Goal: Task Accomplishment & Management: Manage account settings

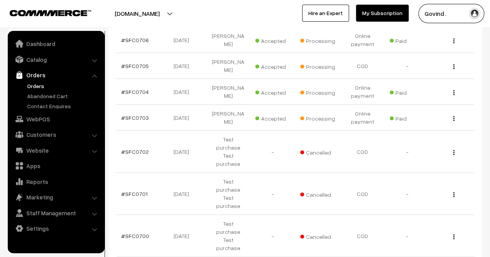
scroll to position [273, 0]
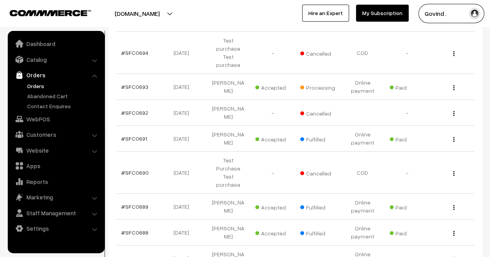
scroll to position [233, 0]
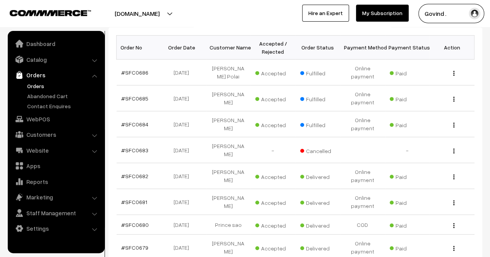
scroll to position [120, 0]
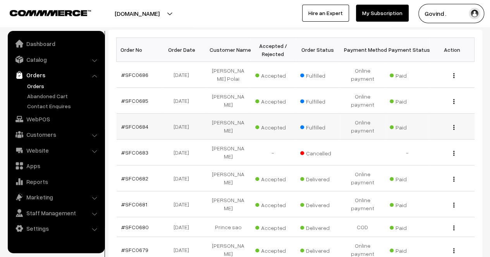
click at [454, 127] on img "button" at bounding box center [453, 127] width 1 height 5
click at [425, 132] on link "View" at bounding box center [419, 138] width 66 height 17
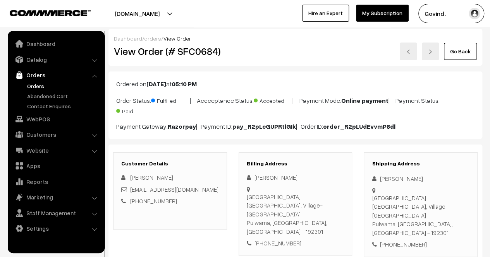
click at [489, 5] on html "Thank you for showing interest. Our team will call you shortly. Close shopforco…" at bounding box center [245, 128] width 490 height 257
click at [462, 52] on link "Go Back" at bounding box center [460, 51] width 33 height 17
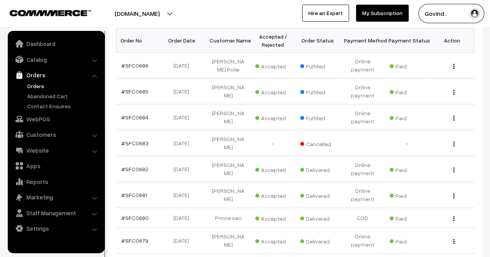
scroll to position [122, 0]
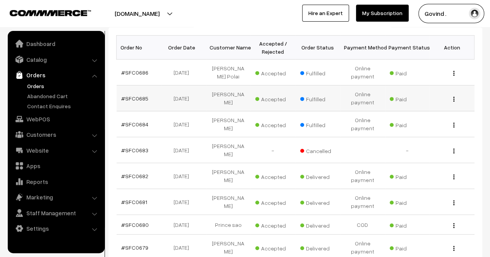
click at [454, 97] on img "button" at bounding box center [453, 99] width 1 height 5
click at [433, 104] on link "View" at bounding box center [419, 110] width 66 height 17
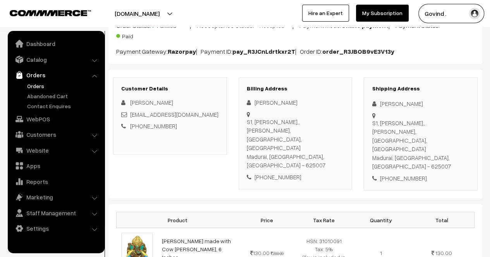
scroll to position [74, 0]
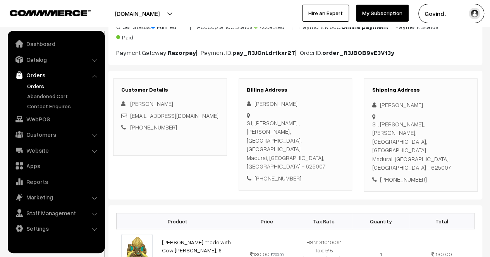
click at [391, 106] on div "Arumugam Periasamy" at bounding box center [421, 105] width 98 height 9
copy div "Arumugam"
click at [417, 113] on div at bounding box center [421, 143] width 98 height 60
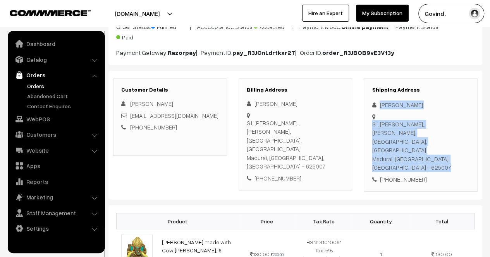
drag, startPoint x: 379, startPoint y: 103, endPoint x: 445, endPoint y: 113, distance: 65.8
click at [445, 113] on div "Shipping Address Arumugam Periasamy S1, Kumaran Illam,, Meenakshi Enclave, Vive…" at bounding box center [421, 136] width 114 height 114
click at [438, 114] on div at bounding box center [421, 143] width 98 height 60
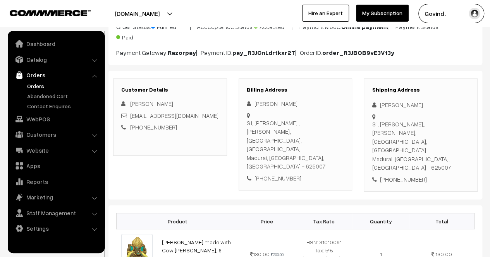
click at [413, 104] on div "Arumugam Periasamy" at bounding box center [421, 105] width 98 height 9
copy div "Arumugam Periasamy"
drag, startPoint x: 186, startPoint y: 114, endPoint x: 127, endPoint y: 112, distance: 59.3
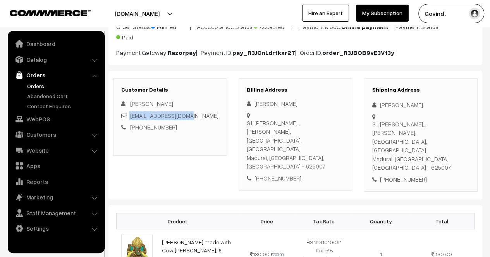
click at [127, 112] on div "arukeerthi@gmail.com" at bounding box center [170, 116] width 98 height 9
click at [191, 120] on div "Arumugam Periyasamy arukeerthi@gmail.com +91 7204010700" at bounding box center [170, 116] width 98 height 33
drag, startPoint x: 185, startPoint y: 114, endPoint x: 130, endPoint y: 117, distance: 54.7
click at [130, 117] on div "arukeerthi@gmail.com" at bounding box center [170, 116] width 98 height 9
copy link "arukeerthi@gmail.com"
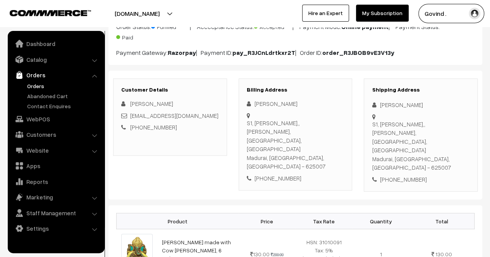
click at [396, 175] on div "+91 7204010700" at bounding box center [421, 179] width 98 height 9
copy div "7204010700"
drag, startPoint x: 391, startPoint y: 141, endPoint x: 372, endPoint y: 123, distance: 26.3
click at [372, 123] on div "S1, Kumaran Illam,, Meenakshi Enclave, Vivekananthanagar, Sambakulam Madurai, T…" at bounding box center [421, 146] width 98 height 52
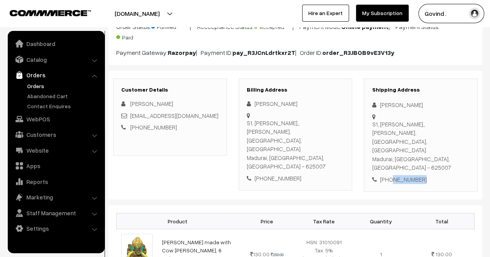
copy div "S1, Kumaran Illam,, Meenakshi Enclave, Vivekananthanagar, Sambakulam Madurai"
click at [381, 142] on div "S1, Kumaran Illam,, Meenakshi Enclave, Vivekananthanagar, Sambakulam Madurai, T…" at bounding box center [421, 146] width 98 height 52
click at [447, 140] on div "S1, Kumaran Illam,, Meenakshi Enclave, Vivekananthanagar, Sambakulam Madurai, T…" at bounding box center [421, 146] width 98 height 52
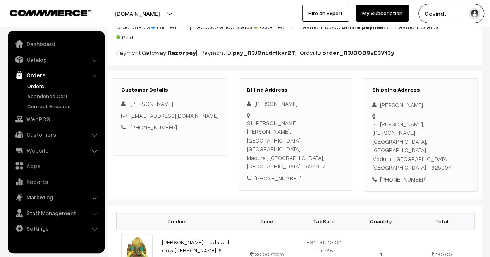
copy div "625007"
click at [406, 175] on div "+91 7204010700" at bounding box center [421, 179] width 98 height 9
copy div "7204010700"
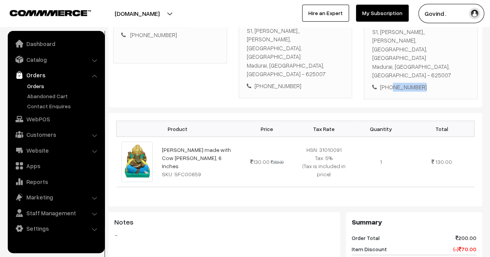
scroll to position [0, 0]
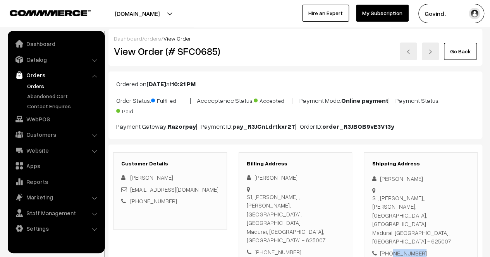
click at [464, 55] on link "Go Back" at bounding box center [460, 51] width 33 height 17
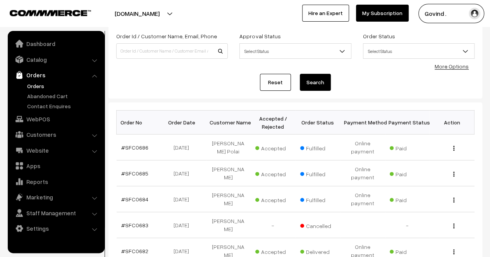
scroll to position [50, 0]
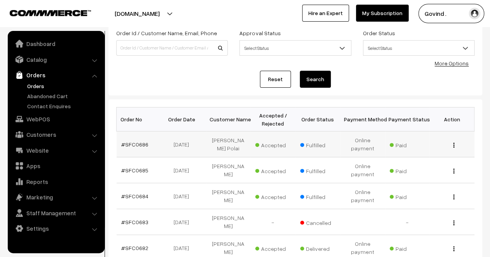
click at [454, 143] on img "button" at bounding box center [453, 145] width 1 height 5
click at [429, 152] on link "View" at bounding box center [419, 156] width 66 height 17
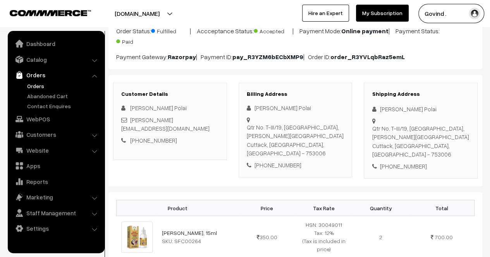
scroll to position [72, 0]
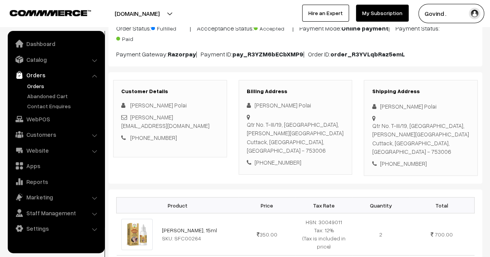
click at [489, 77] on html "Thank you for showing interest. Our team will call you shortly. Close [DOMAIN_N…" at bounding box center [245, 56] width 490 height 257
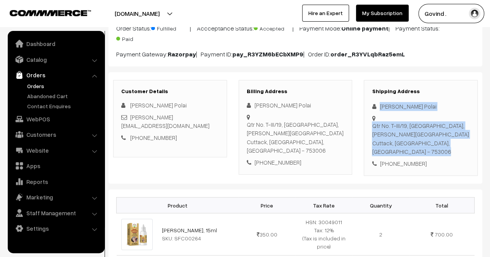
drag, startPoint x: 379, startPoint y: 106, endPoint x: 443, endPoint y: 111, distance: 63.7
click at [443, 111] on div "Shipping Address [PERSON_NAME] Polai Qtr No. T-III/19, [GEOGRAPHIC_DATA], [PERS…" at bounding box center [421, 128] width 114 height 96
click at [412, 106] on div "[PERSON_NAME] Polai" at bounding box center [421, 106] width 98 height 9
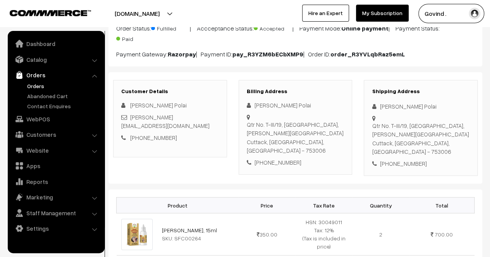
click at [393, 106] on div "Bibhuti Bhushan Polai" at bounding box center [421, 106] width 98 height 9
copy div "Bibhuti Bhushan Polai"
click at [166, 117] on link "bibhu.bindash@gmail.com" at bounding box center [165, 122] width 88 height 16
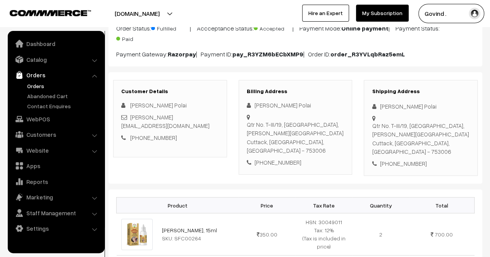
click at [396, 160] on div "+91 9937047195" at bounding box center [421, 164] width 98 height 9
copy div "9937047195"
drag, startPoint x: 391, startPoint y: 140, endPoint x: 370, endPoint y: 127, distance: 24.7
click at [370, 127] on div "Shipping Address Bibhuti Bhushan Polai Qtr No. T-III/19, Central Rice Research …" at bounding box center [421, 128] width 114 height 96
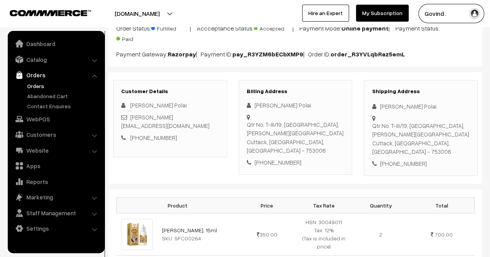
click at [392, 134] on div "Qtr No. T-III/19, Central Rice Research Institute, Subash Colony Cuttack, Odish…" at bounding box center [421, 139] width 98 height 35
drag, startPoint x: 390, startPoint y: 143, endPoint x: 372, endPoint y: 125, distance: 25.5
click at [372, 125] on div "Qtr No. T-III/19, Central Rice Research Institute, Subash Colony Cuttack, Odish…" at bounding box center [421, 139] width 98 height 35
copy div "Qtr No. T-III/19, Central Rice Research Institute, Subash Colony Cuttack"
click at [378, 144] on div "Qtr No. T-III/19, Central Rice Research Institute, Subash Colony Cuttack, Odish…" at bounding box center [421, 139] width 98 height 35
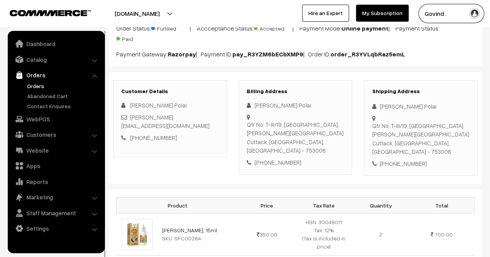
click at [378, 144] on div "Qtr No. T-III/19, Central Rice Research Institute, Subash Colony Cuttack, Odish…" at bounding box center [421, 139] width 98 height 35
click at [437, 140] on div "Qtr No. T-III/19, Central Rice Research Institute, Subash Colony Cuttack, Odish…" at bounding box center [421, 139] width 98 height 35
copy div "753006"
click at [399, 160] on div "+91 9937047195" at bounding box center [421, 164] width 98 height 9
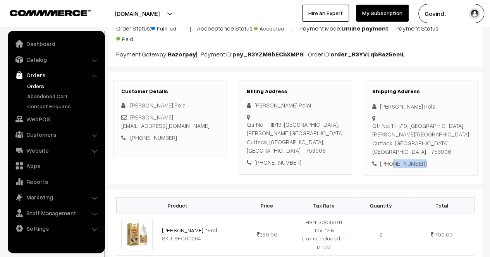
click at [399, 160] on div "+91 9937047195" at bounding box center [421, 164] width 98 height 9
copy div "9937047195"
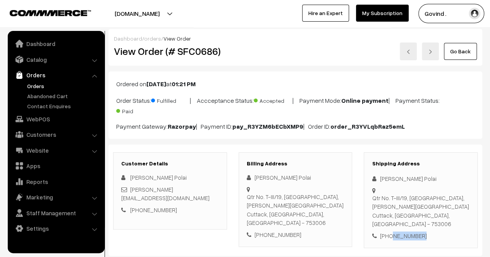
scroll to position [15, 0]
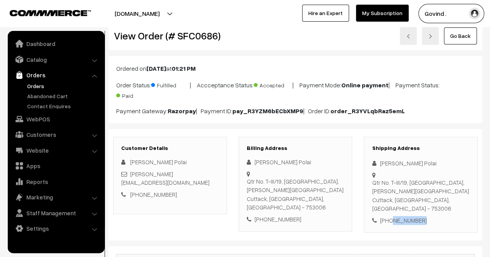
click at [476, 40] on link "Go Back" at bounding box center [460, 35] width 33 height 17
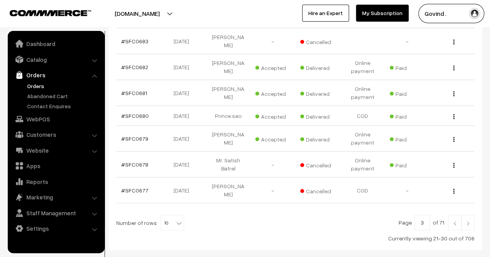
scroll to position [267, 0]
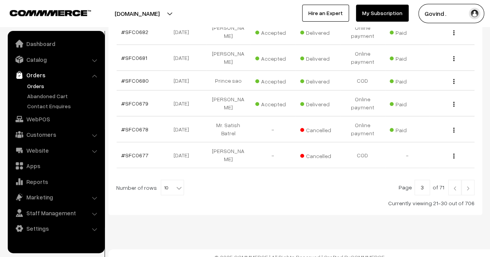
click at [455, 186] on img at bounding box center [454, 188] width 7 height 5
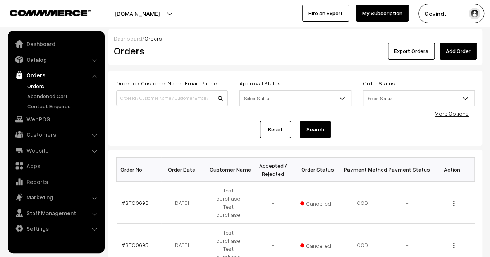
scroll to position [273, 0]
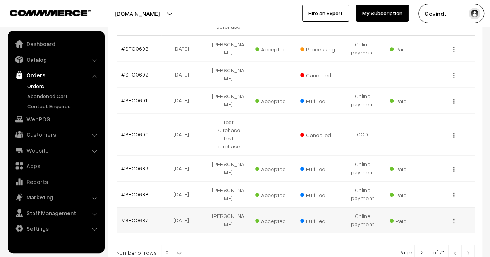
click at [453, 219] on img "button" at bounding box center [453, 221] width 1 height 5
click at [426, 215] on link "View" at bounding box center [419, 223] width 66 height 17
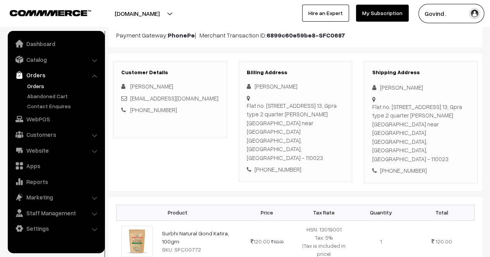
scroll to position [94, 0]
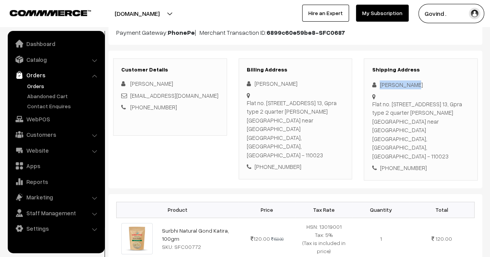
drag, startPoint x: 380, startPoint y: 83, endPoint x: 415, endPoint y: 82, distance: 35.6
click at [415, 82] on div "[PERSON_NAME]" at bounding box center [421, 85] width 98 height 9
copy div "[PERSON_NAME]"
click at [395, 164] on div "[PHONE_NUMBER]" at bounding box center [421, 168] width 98 height 9
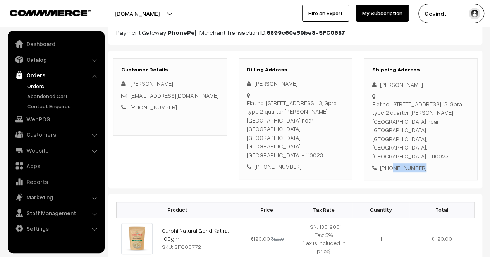
copy div "9596595727"
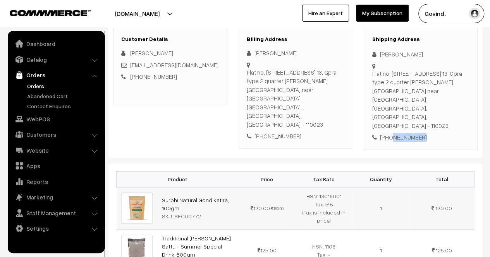
scroll to position [125, 0]
drag, startPoint x: 395, startPoint y: 90, endPoint x: 372, endPoint y: 70, distance: 30.2
click at [372, 70] on div "Flat no. 502 tower no. 13, Gpra type 2 quarter sarojini nagar near nevy school …" at bounding box center [421, 99] width 98 height 61
copy div "Flat no. 502 tower no. 13, Gpra type 2 quarter sarojini nagar near nevy school …"
click at [434, 90] on div "Flat no. 502 tower no. 13, Gpra type 2 quarter sarojini nagar near nevy school …" at bounding box center [421, 99] width 98 height 61
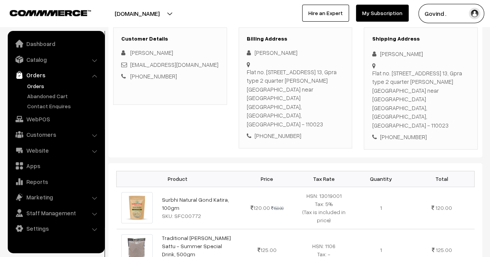
click at [434, 90] on div "Flat no. 502 tower no. 13, Gpra type 2 quarter sarojini nagar near nevy school …" at bounding box center [421, 99] width 98 height 61
copy div "110023"
click at [406, 133] on div "+91 9596595727" at bounding box center [421, 137] width 98 height 9
copy div "9596595727"
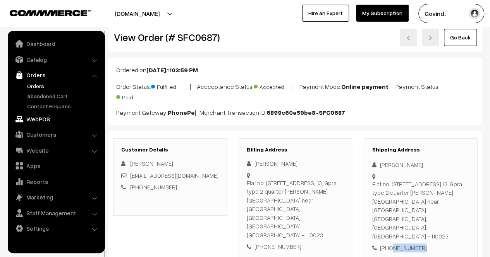
scroll to position [0, 0]
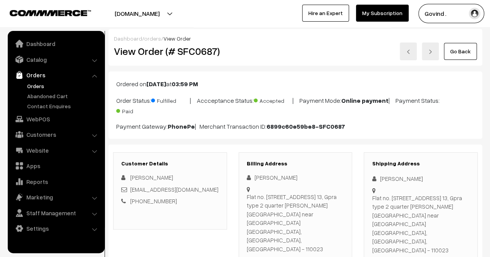
click at [453, 49] on link "Go Back" at bounding box center [460, 51] width 33 height 17
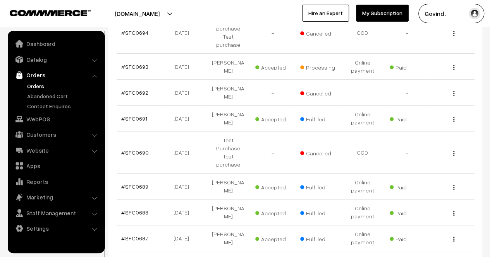
scroll to position [254, 0]
click at [455, 209] on div "View" at bounding box center [452, 213] width 36 height 8
click at [454, 212] on img "button" at bounding box center [453, 214] width 1 height 5
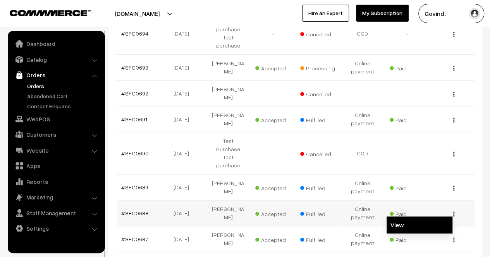
click at [420, 217] on link "View" at bounding box center [419, 225] width 66 height 17
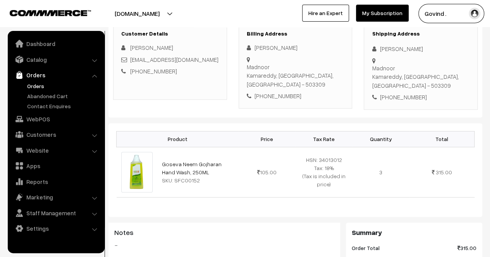
scroll to position [90, 0]
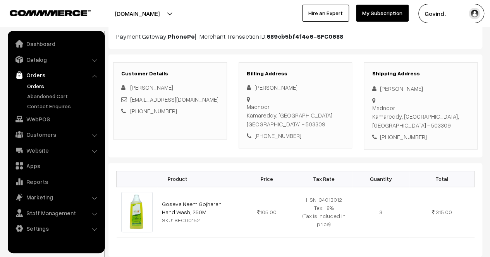
drag, startPoint x: 495, startPoint y: 58, endPoint x: 493, endPoint y: 91, distance: 32.3
click at [489, 91] on html "Thank you for showing interest. Our team will call you shortly. Close [DOMAIN_N…" at bounding box center [245, 38] width 490 height 257
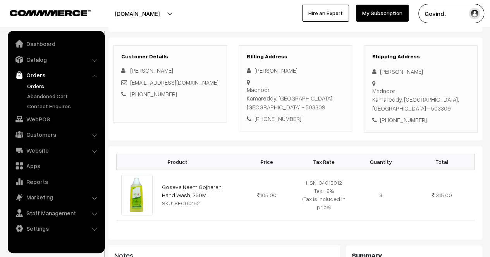
scroll to position [93, 0]
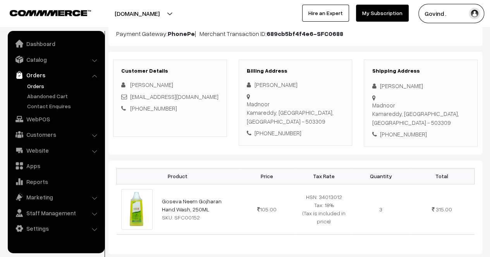
drag, startPoint x: 381, startPoint y: 84, endPoint x: 445, endPoint y: 88, distance: 64.1
click at [445, 88] on div "[PERSON_NAME]" at bounding box center [421, 86] width 98 height 9
copy div "[PERSON_NAME]"
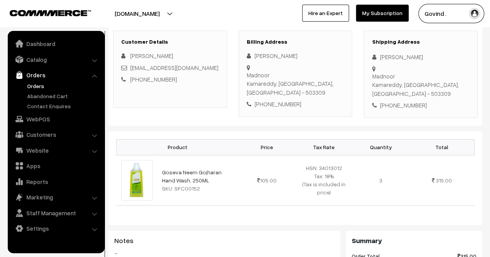
scroll to position [123, 0]
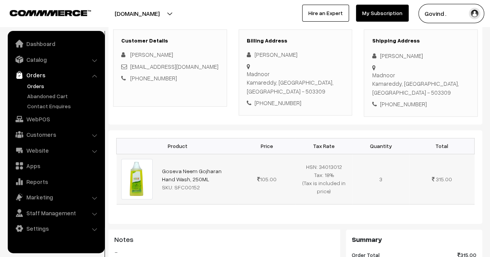
drag, startPoint x: 194, startPoint y: 169, endPoint x: 157, endPoint y: 161, distance: 38.1
click at [157, 161] on td "Goseva Neem Gojharan Hand Wash, 250ML SKU: SFC00152" at bounding box center [197, 179] width 81 height 50
click at [209, 184] on div "SKU: SFC00152" at bounding box center [198, 188] width 72 height 8
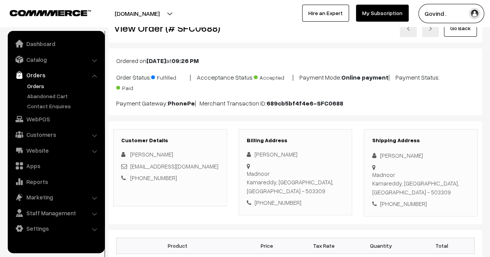
scroll to position [0, 0]
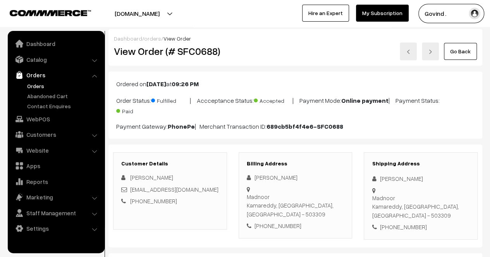
click at [460, 56] on link "Go Back" at bounding box center [460, 51] width 33 height 17
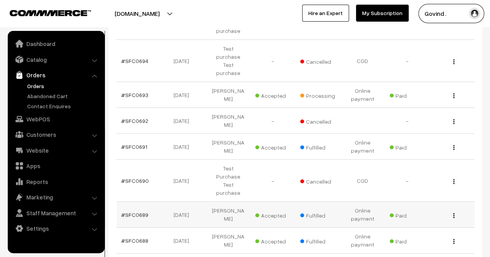
click at [456, 211] on div "View" at bounding box center [452, 215] width 36 height 8
click at [452, 211] on div "View" at bounding box center [452, 215] width 36 height 8
click at [455, 211] on div "View" at bounding box center [452, 215] width 36 height 8
click at [454, 213] on img "button" at bounding box center [453, 215] width 1 height 5
click at [427, 218] on link "View" at bounding box center [419, 226] width 66 height 17
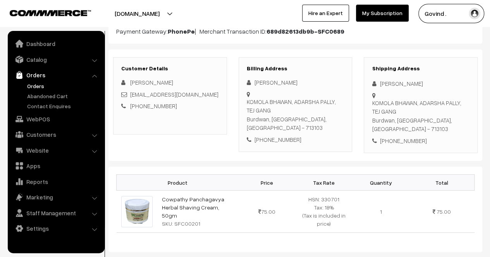
scroll to position [98, 0]
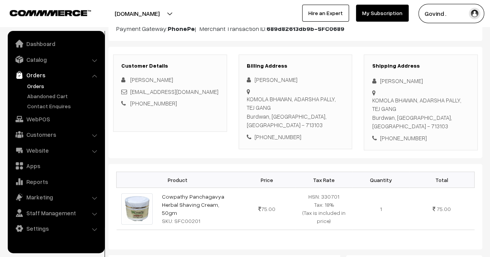
drag, startPoint x: 495, startPoint y: 67, endPoint x: 495, endPoint y: 96, distance: 28.7
click at [489, 96] on html "Thank you for showing interest. Our team will call you shortly. Close shopforco…" at bounding box center [245, 30] width 490 height 257
drag, startPoint x: 380, startPoint y: 82, endPoint x: 428, endPoint y: 81, distance: 47.6
click at [428, 81] on div "Gautam Roy" at bounding box center [421, 81] width 98 height 9
copy div "Gautam Roy"
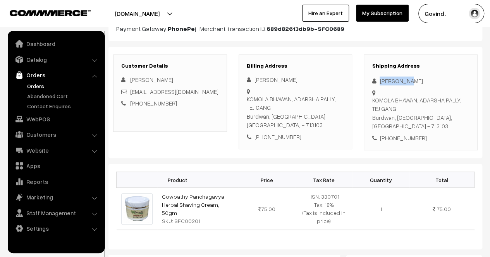
drag, startPoint x: 393, startPoint y: 117, endPoint x: 372, endPoint y: 99, distance: 27.2
click at [372, 99] on div "KOMOLA BHAWAN, ADARSHA PALLY, TEJ GANG Burdwan, West Bengal, India - 713103" at bounding box center [421, 113] width 98 height 35
copy div "KOMOLA BHAWAN, ADARSHA PALLY, TEJ GANG Burdwan"
click at [385, 118] on div "KOMOLA BHAWAN, ADARSHA PALLY, TEJ GANG Burdwan, West Bengal, India - 713103" at bounding box center [421, 113] width 98 height 35
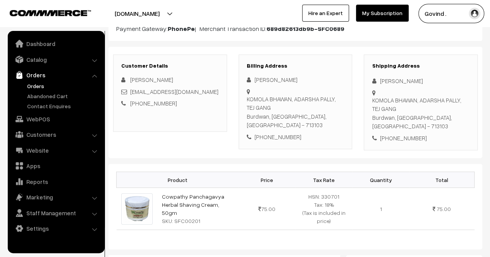
click at [455, 117] on div "KOMOLA BHAWAN, ADARSHA PALLY, TEJ GANG Burdwan, West Bengal, India - 713103" at bounding box center [421, 113] width 98 height 35
copy div "713103"
click at [397, 134] on div "+91 9953911904" at bounding box center [421, 138] width 98 height 9
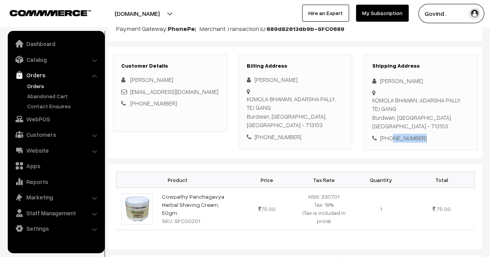
copy div "9953911904"
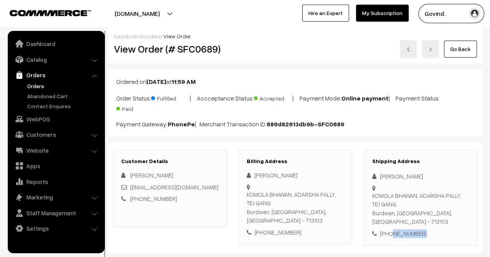
scroll to position [0, 0]
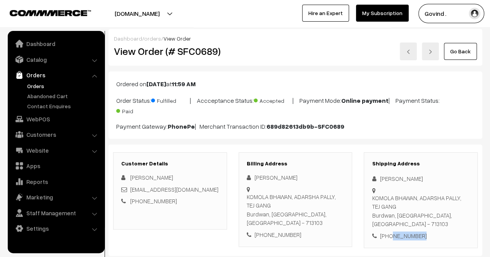
click at [465, 50] on link "Go Back" at bounding box center [460, 51] width 33 height 17
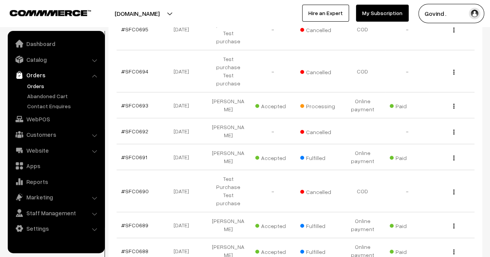
scroll to position [215, 0]
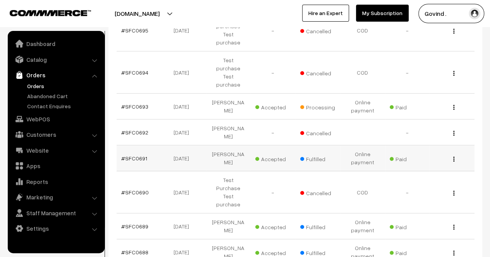
click at [453, 157] on img "button" at bounding box center [453, 159] width 1 height 5
click at [424, 162] on link "View" at bounding box center [419, 170] width 66 height 17
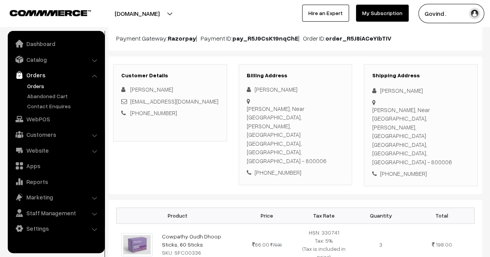
scroll to position [70, 0]
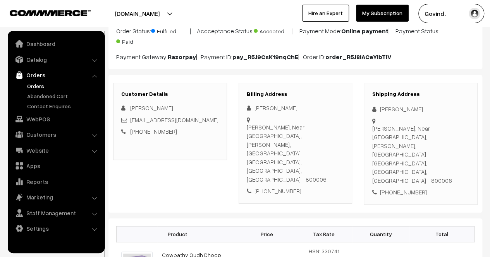
drag, startPoint x: 380, startPoint y: 107, endPoint x: 419, endPoint y: 106, distance: 38.7
click at [419, 106] on div "[PERSON_NAME]" at bounding box center [421, 109] width 98 height 9
copy div "[PERSON_NAME]"
click at [426, 146] on div "Baranwal Niwas, Near Shiv Mandir, Mahavir Lane, Musallahpur Patna, Bihar, India…" at bounding box center [421, 154] width 98 height 61
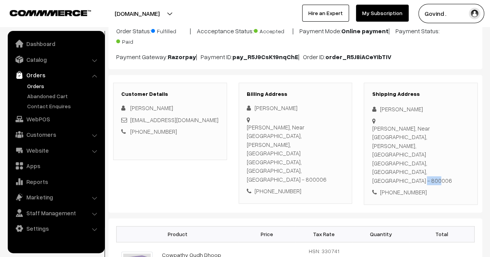
copy div "800006"
click at [408, 188] on div "+91 8540008420" at bounding box center [421, 192] width 98 height 9
copy div "8540008420"
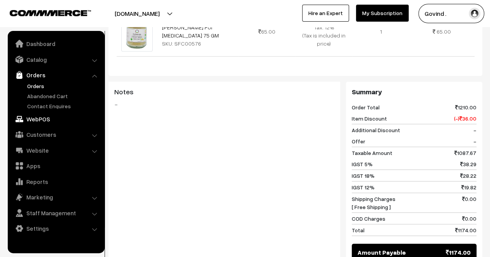
scroll to position [0, 0]
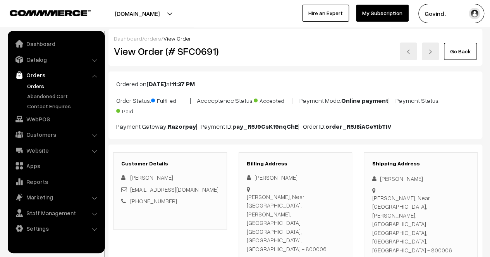
click at [469, 58] on link "Go Back" at bounding box center [460, 51] width 33 height 17
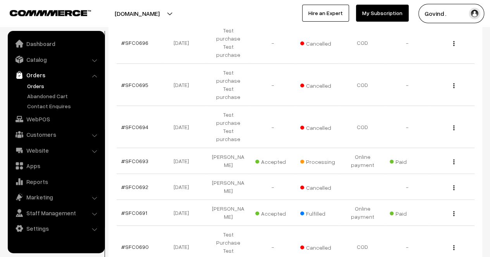
scroll to position [194, 0]
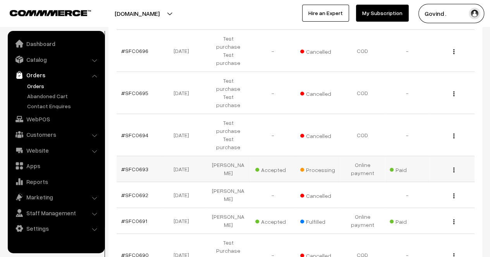
click at [453, 167] on button "button" at bounding box center [454, 170] width 2 height 6
click at [427, 173] on link "View" at bounding box center [419, 181] width 66 height 17
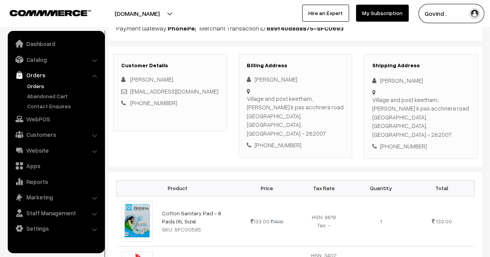
scroll to position [98, 0]
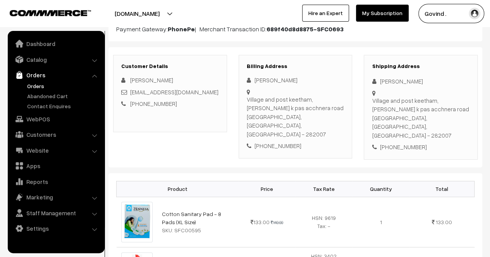
click at [446, 117] on div "Village and post [GEOGRAPHIC_DATA], [GEOGRAPHIC_DATA] k pas [GEOGRAPHIC_DATA] […" at bounding box center [421, 118] width 98 height 44
copy div "282007"
click at [403, 143] on div "[PHONE_NUMBER]" at bounding box center [421, 147] width 98 height 9
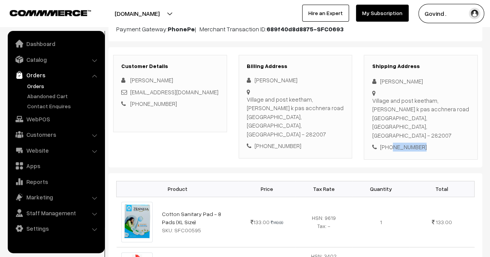
copy div "9084696074"
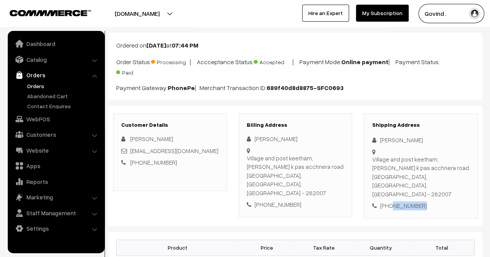
scroll to position [0, 0]
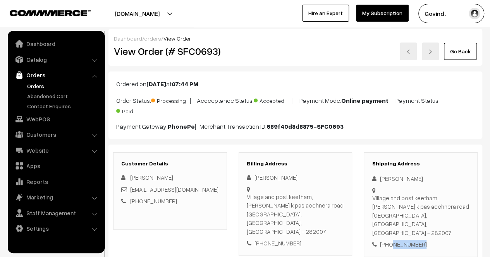
click at [452, 53] on link "Go Back" at bounding box center [460, 51] width 33 height 17
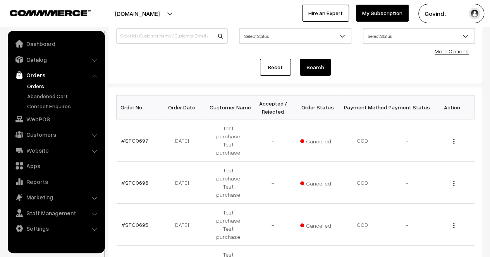
scroll to position [273, 0]
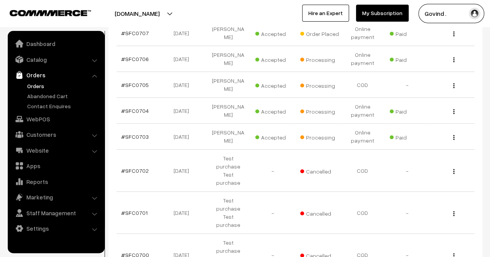
scroll to position [160, 0]
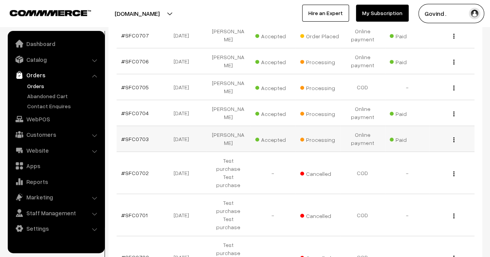
click at [453, 137] on img "button" at bounding box center [453, 139] width 1 height 5
click at [426, 143] on link "View" at bounding box center [419, 150] width 66 height 17
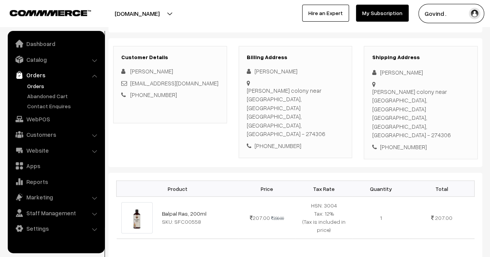
scroll to position [108, 0]
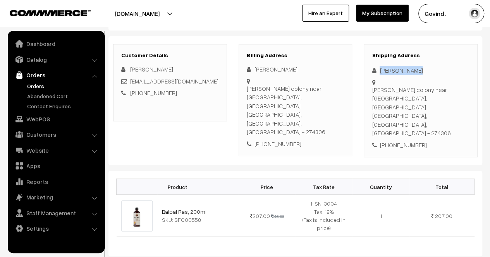
drag, startPoint x: 412, startPoint y: 69, endPoint x: 378, endPoint y: 71, distance: 34.5
click at [378, 71] on div "Vijay Jaiswal" at bounding box center [421, 70] width 98 height 9
copy div "Vijay Jaiswal"
drag, startPoint x: 372, startPoint y: 88, endPoint x: 398, endPoint y: 104, distance: 31.1
click at [398, 104] on div "Amar Chand colony near Central Bank of India, laxmiganj block ramkola Kushinaga…" at bounding box center [421, 112] width 98 height 52
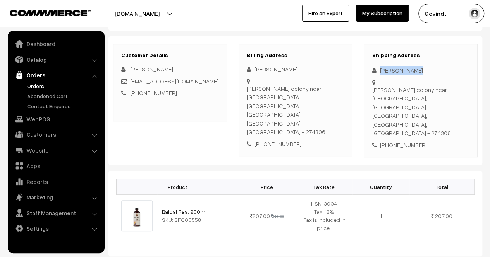
copy div "Amar Chand colony near Central Bank of India, laxmiganj block ramkola Kushinaga…"
click at [388, 106] on div "Amar Chand colony near Central Bank of India, laxmiganj block ramkola Kushinaga…" at bounding box center [421, 112] width 98 height 52
click at [379, 117] on div "Amar Chand colony near Central Bank of India, laxmiganj block ramkola Kushinaga…" at bounding box center [421, 112] width 98 height 52
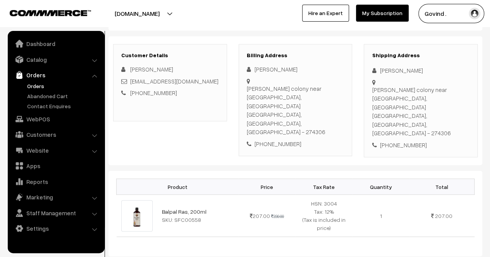
copy div "274306"
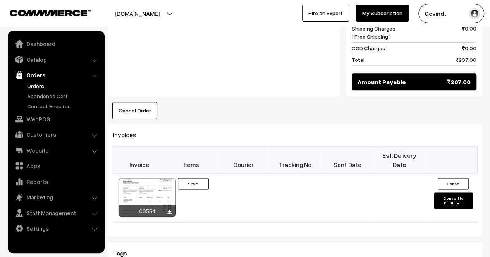
scroll to position [0, 0]
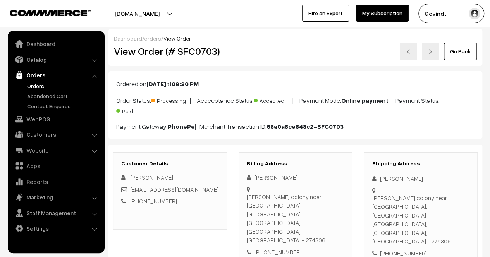
click at [461, 52] on link "Go Back" at bounding box center [460, 51] width 33 height 17
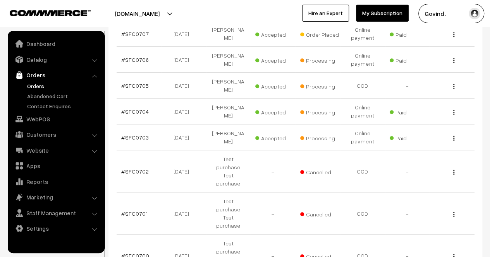
scroll to position [156, 0]
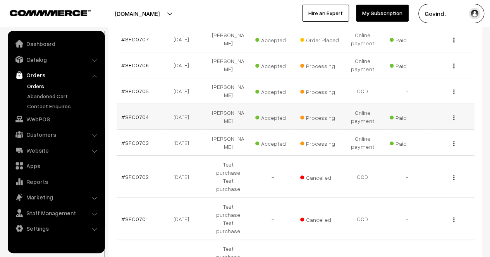
click at [454, 115] on img "button" at bounding box center [453, 117] width 1 height 5
click at [414, 123] on link "View" at bounding box center [419, 128] width 66 height 17
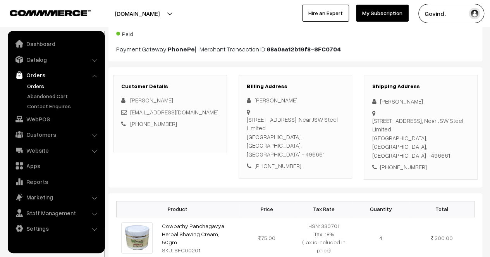
scroll to position [76, 0]
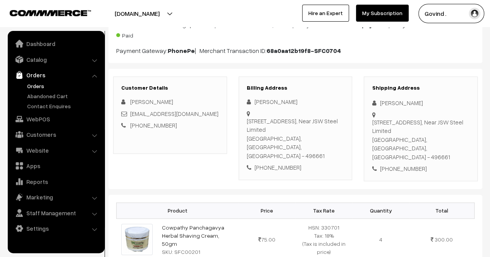
drag, startPoint x: 381, startPoint y: 102, endPoint x: 424, endPoint y: 105, distance: 43.5
click at [424, 105] on div "[PERSON_NAME]" at bounding box center [421, 103] width 98 height 9
copy div "Aditya Khandekar"
click at [154, 112] on link "akhandekar1976@gmail.com" at bounding box center [174, 113] width 88 height 7
click at [400, 165] on div "+91 7869771427" at bounding box center [421, 169] width 98 height 9
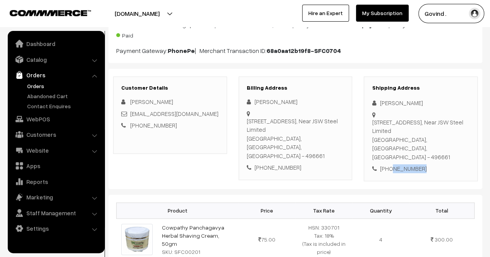
click at [400, 165] on div "+91 7869771427" at bounding box center [421, 169] width 98 height 9
copy div "7869771427"
click at [383, 176] on div "Customer Details Aditya Khandekar akhandekar1976@gmail.com +91 7869771427 Billi…" at bounding box center [295, 129] width 374 height 120
drag, startPoint x: 449, startPoint y: 141, endPoint x: 372, endPoint y: 118, distance: 80.5
click at [372, 118] on div "Flat No . 4, Block B -1, Mahendrapuram Colony, Village-Naharpali, Kharsia, Raig…" at bounding box center [421, 140] width 98 height 44
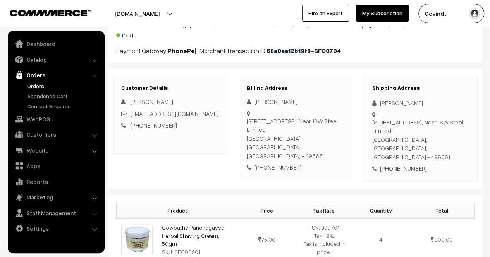
copy div "Flat No . 4, Block B -1, Mahendrapuram Colony, Village-Naharpali, Kharsia, Raig…"
click at [376, 147] on div "Flat No . 4, Block B -1, Mahendrapuram Colony, Village-Naharpali, Kharsia, Raig…" at bounding box center [421, 140] width 98 height 44
copy div "Raigarh"
click at [445, 148] on div "Flat No . 4, Block B -1, Mahendrapuram Colony, Village-Naharpali, Kharsia, Raig…" at bounding box center [421, 140] width 98 height 44
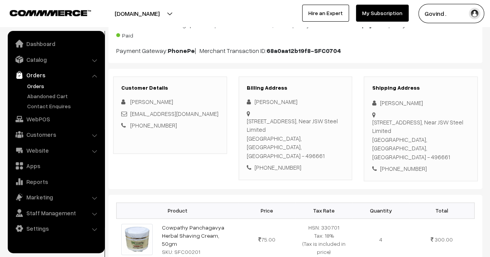
click at [445, 148] on div "Flat No . 4, Block B -1, Mahendrapuram Colony, Village-Naharpali, Kharsia, Raig…" at bounding box center [421, 140] width 98 height 44
copy div "496661"
click at [402, 165] on div "+91 7869771427" at bounding box center [421, 169] width 98 height 9
copy div "7869771427"
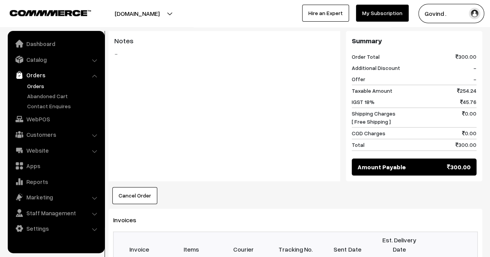
scroll to position [0, 0]
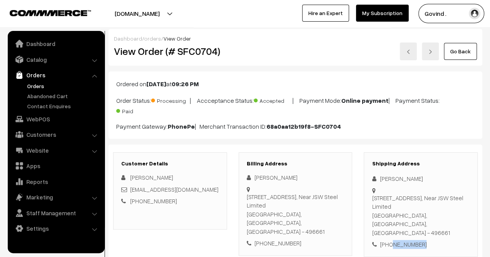
click at [462, 55] on link "Go Back" at bounding box center [460, 51] width 33 height 17
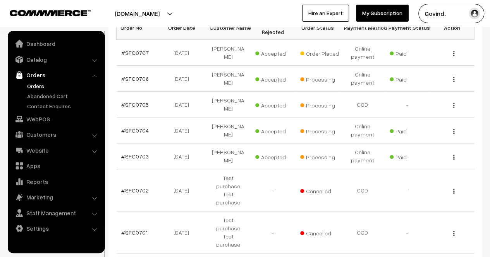
scroll to position [137, 0]
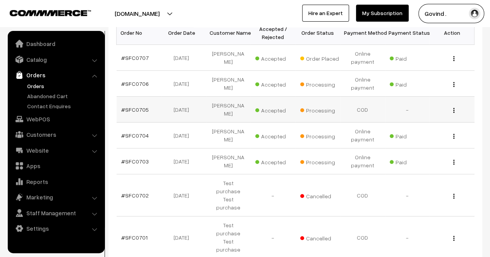
click at [454, 108] on img "button" at bounding box center [453, 110] width 1 height 5
click at [421, 116] on link "View" at bounding box center [419, 121] width 66 height 17
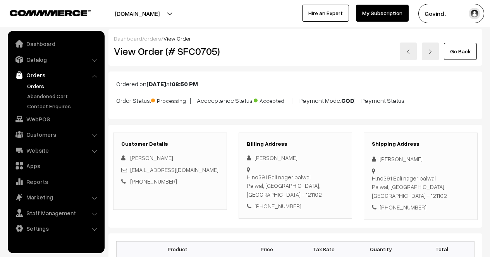
scroll to position [79, 0]
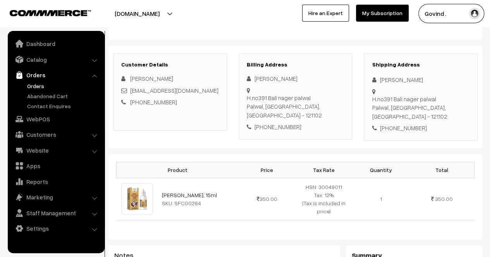
click at [489, 85] on html "Thank you for showing interest. Our team will call you shortly. Close [DOMAIN_N…" at bounding box center [245, 49] width 490 height 257
drag, startPoint x: 380, startPoint y: 79, endPoint x: 415, endPoint y: 77, distance: 34.5
click at [415, 77] on div "[PERSON_NAME]" at bounding box center [421, 80] width 98 height 9
copy div "Suraj bhan"
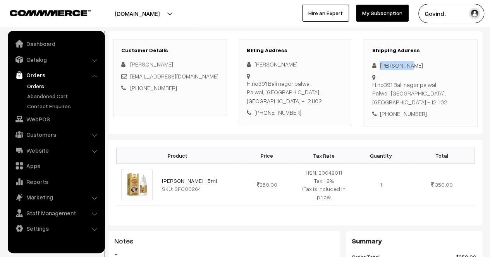
scroll to position [99, 0]
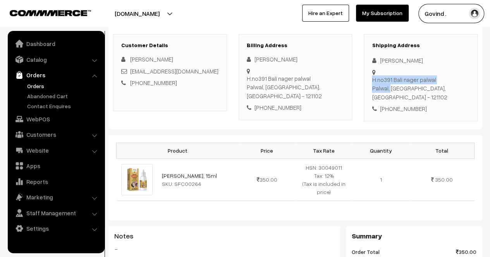
drag, startPoint x: 394, startPoint y: 79, endPoint x: 372, endPoint y: 70, distance: 23.8
click at [372, 68] on div "H.no391 Bali nager palwal Palwal, Haryana, India - 121102" at bounding box center [421, 68] width 98 height 0
copy div "H.no391 Bali nager palwal Palwal"
click at [444, 79] on div "H.no391 Bali nager palwal Palwal, Haryana, India - 121102" at bounding box center [421, 89] width 98 height 26
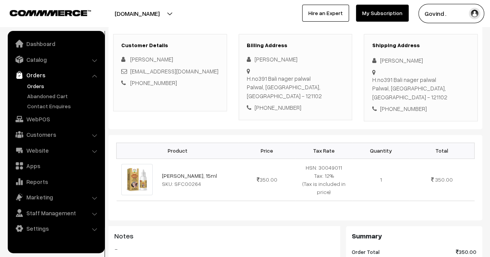
copy div "121102"
click at [401, 105] on div "+91 8708506440" at bounding box center [421, 109] width 98 height 9
copy div "8708506440"
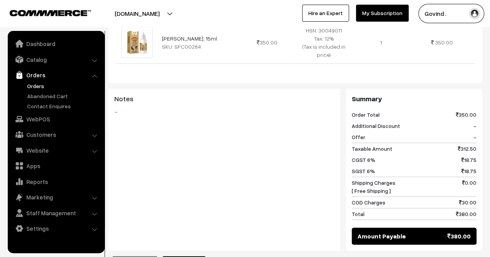
scroll to position [0, 0]
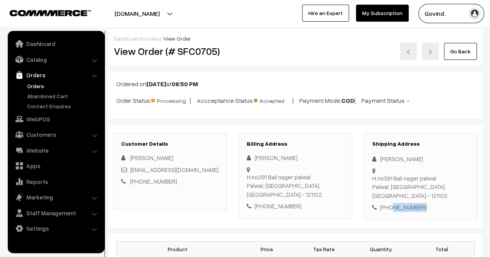
click at [458, 48] on link "Go Back" at bounding box center [460, 51] width 33 height 17
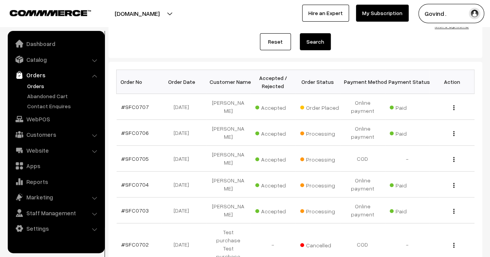
scroll to position [88, 0]
click at [454, 134] on img "button" at bounding box center [453, 133] width 1 height 5
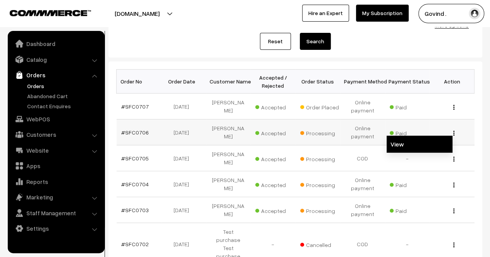
click at [407, 149] on link "View" at bounding box center [419, 144] width 66 height 17
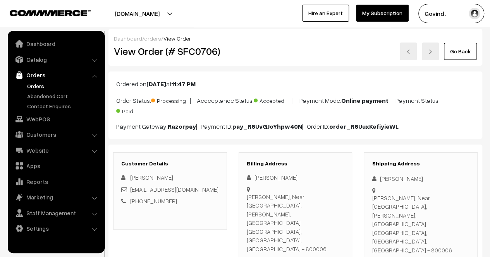
click at [457, 50] on link "Go Back" at bounding box center [460, 51] width 33 height 17
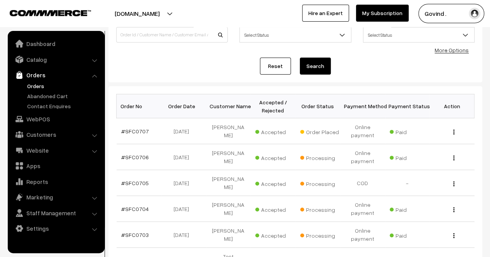
scroll to position [65, 0]
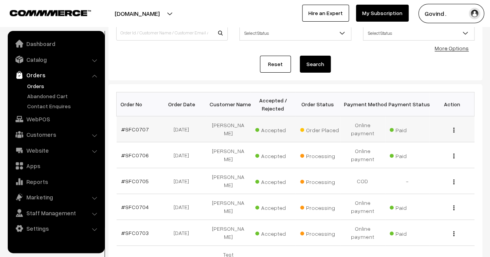
click at [453, 130] on img "button" at bounding box center [453, 130] width 1 height 5
click at [418, 141] on link "View" at bounding box center [419, 141] width 66 height 17
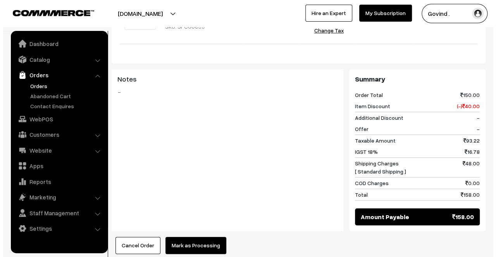
scroll to position [380, 0]
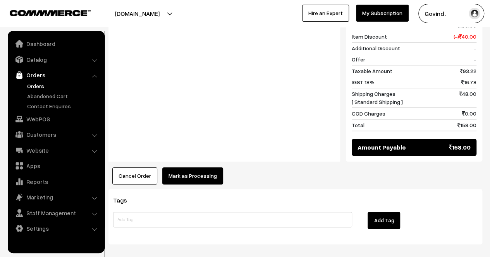
click at [191, 168] on button "Mark as Processing" at bounding box center [192, 176] width 61 height 17
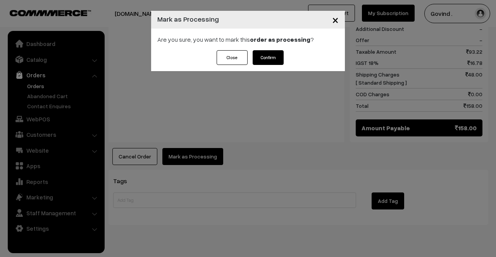
click at [269, 62] on button "Confirm" at bounding box center [267, 57] width 31 height 15
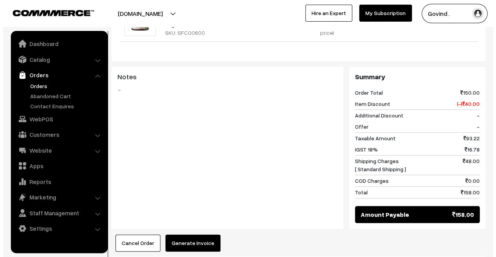
scroll to position [372, 0]
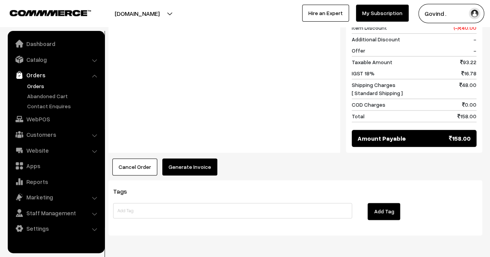
click at [192, 159] on button "Generate Invoice" at bounding box center [189, 167] width 55 height 17
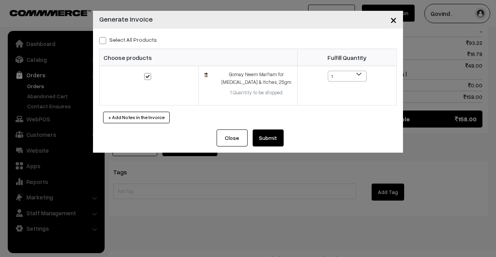
click at [100, 41] on span at bounding box center [102, 40] width 7 height 7
click at [100, 41] on input "Select All Products" at bounding box center [101, 39] width 5 height 5
checkbox input "true"
click at [268, 133] on button "Submit" at bounding box center [267, 138] width 31 height 17
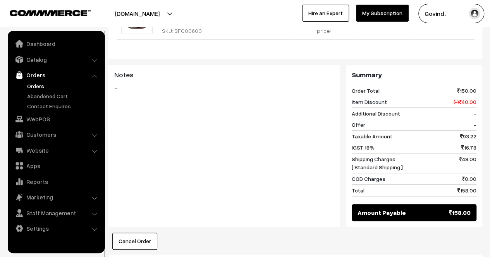
scroll to position [312, 0]
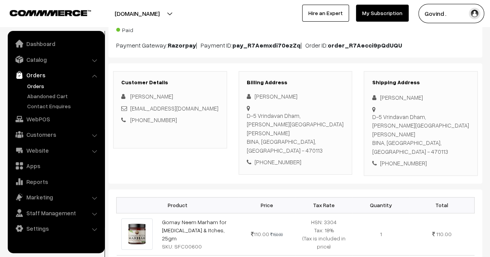
drag, startPoint x: 495, startPoint y: 144, endPoint x: 494, endPoint y: 60, distance: 83.3
click at [489, 60] on html "Thank you for showing interest. Our team will call you shortly. Close [DOMAIN_N…" at bounding box center [245, 47] width 490 height 257
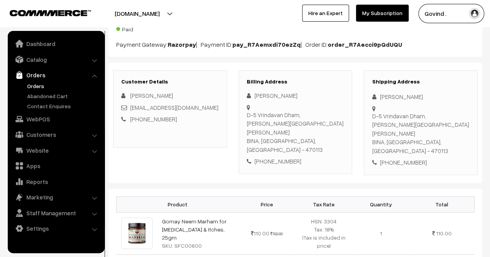
drag, startPoint x: 379, startPoint y: 96, endPoint x: 434, endPoint y: 91, distance: 55.2
click at [434, 91] on div "Shipping Address [PERSON_NAME] [STREET_ADDRESS][PERSON_NAME][PERSON_NAME] [PHON…" at bounding box center [421, 122] width 114 height 105
copy div "[PERSON_NAME]"
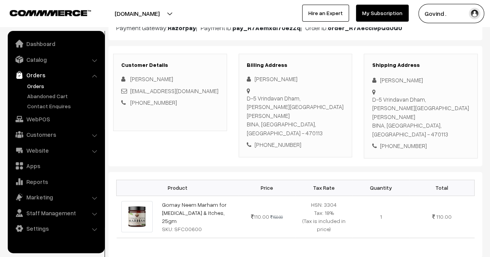
scroll to position [124, 0]
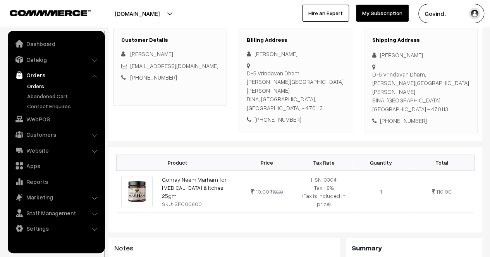
click at [399, 117] on div "[PHONE_NUMBER]" at bounding box center [421, 121] width 98 height 9
copy div "9893476436"
click at [380, 147] on div "Product Price Tax Rate Quantity Total Gomay Neem Marham for [MEDICAL_DATA] & It…" at bounding box center [295, 190] width 374 height 86
drag, startPoint x: 382, startPoint y: 81, endPoint x: 373, endPoint y: 72, distance: 12.6
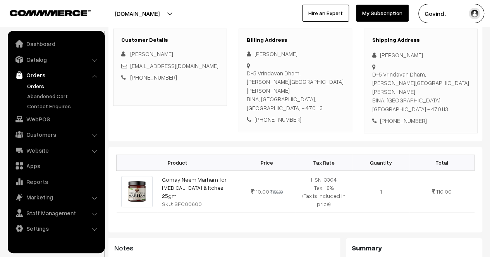
click at [373, 72] on div "D-5 Vrindavan Dham, [PERSON_NAME][GEOGRAPHIC_DATA][PERSON_NAME], [GEOGRAPHIC_DA…" at bounding box center [421, 92] width 98 height 44
copy div "D-5 Vrindavan Dham, [PERSON_NAME][GEOGRAPHIC_DATA][PERSON_NAME]"
click at [376, 85] on div "D-5 Vrindavan Dham, [PERSON_NAME][GEOGRAPHIC_DATA][PERSON_NAME], [GEOGRAPHIC_DA…" at bounding box center [421, 92] width 98 height 44
click at [414, 117] on div "+91 9893476436" at bounding box center [421, 121] width 98 height 9
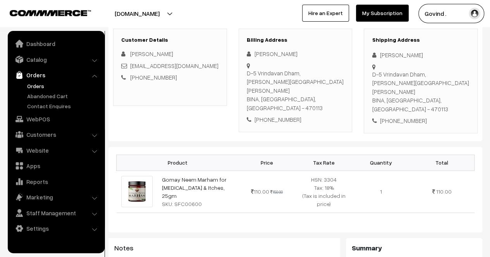
click at [450, 79] on div "D-5 Vrindavan Dham, Rajiv Gandhi Ward BINA, Madhya Pradesh, India - 470113" at bounding box center [421, 92] width 98 height 44
copy div "470113"
click at [405, 117] on div "+91 9893476436" at bounding box center [421, 121] width 98 height 9
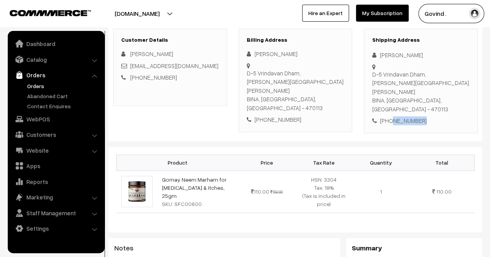
copy div "9893476436"
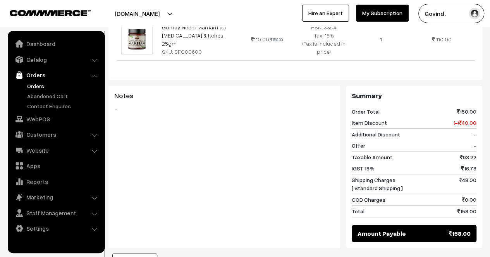
scroll to position [0, 0]
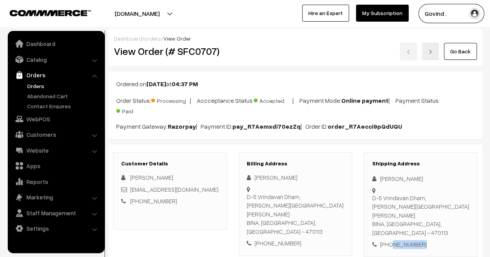
click at [472, 55] on link "Go Back" at bounding box center [460, 51] width 33 height 17
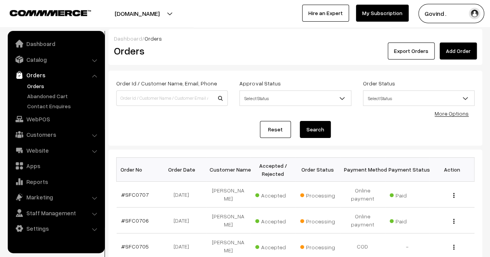
click at [47, 91] on ul "Orders" at bounding box center [56, 96] width 93 height 28
click at [47, 94] on link "Abandoned Cart" at bounding box center [63, 96] width 77 height 8
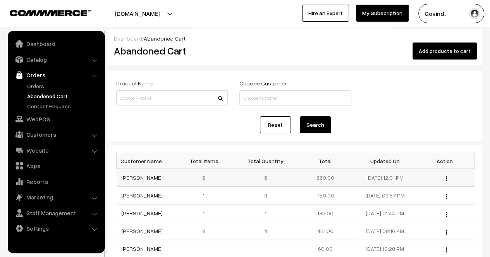
click at [446, 178] on img "button" at bounding box center [446, 179] width 1 height 5
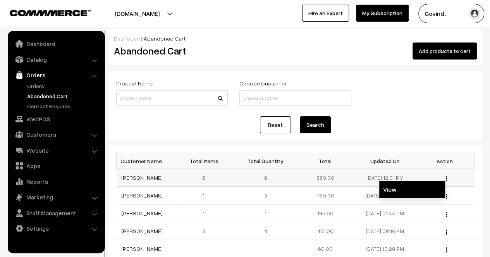
click at [416, 189] on link "View" at bounding box center [412, 189] width 66 height 17
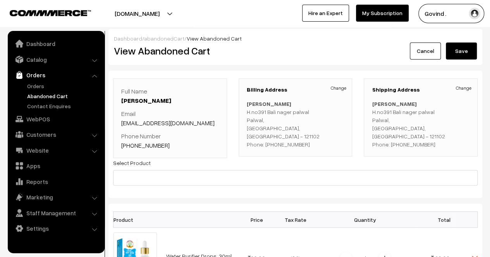
click at [424, 58] on link "Cancel" at bounding box center [425, 51] width 31 height 17
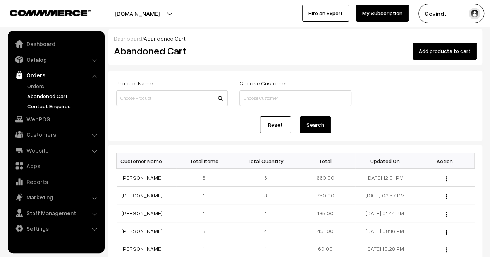
click at [65, 106] on link "Contact Enquires" at bounding box center [63, 106] width 77 height 8
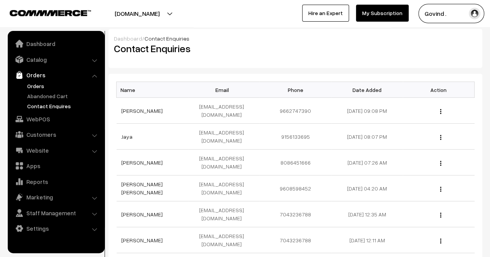
click at [49, 90] on link "Orders" at bounding box center [63, 86] width 77 height 8
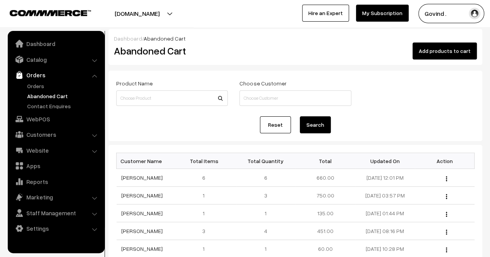
click at [38, 81] on link "Orders" at bounding box center [56, 75] width 92 height 14
click at [39, 86] on link "Orders" at bounding box center [63, 86] width 77 height 8
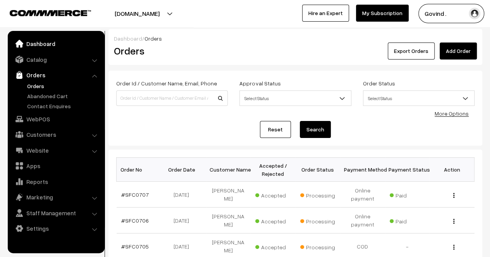
click at [45, 47] on link "Dashboard" at bounding box center [56, 44] width 92 height 14
